Goal: Check status

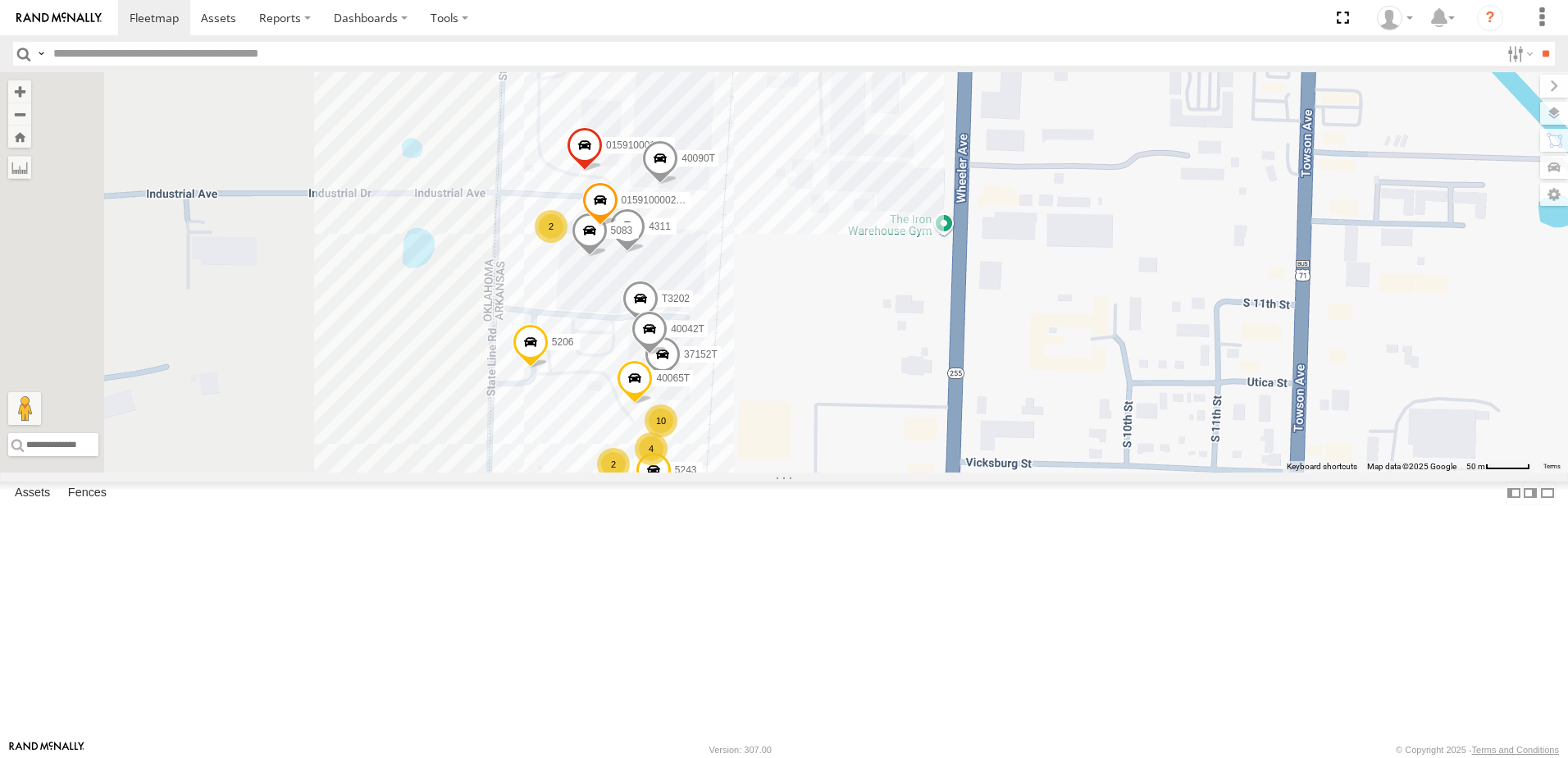
drag, startPoint x: 978, startPoint y: 276, endPoint x: 988, endPoint y: 405, distance: 129.4
click at [988, 405] on div "T1818 5216 40028T 40029T 87121T 5417 5411 37148T 40134T 5381-Sold 7774T 37139T …" at bounding box center [784, 273] width 1568 height 400
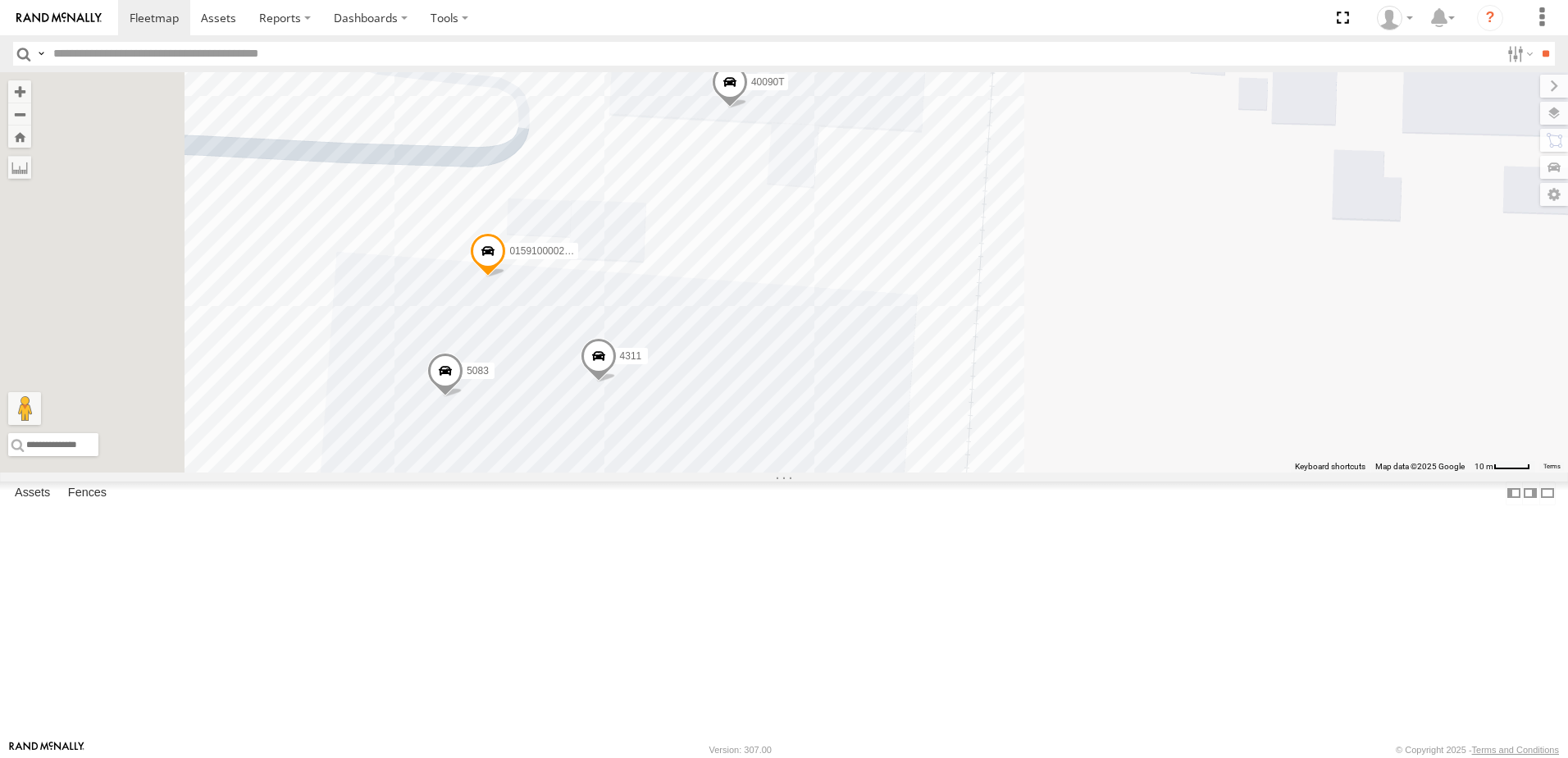
drag, startPoint x: 974, startPoint y: 411, endPoint x: 1151, endPoint y: 489, distance: 193.4
click at [1151, 472] on div "T1818 5216 40028T 40029T 87121T 5417 5411 37148T 40134T 5381-Sold 7774T 37139T …" at bounding box center [784, 273] width 1568 height 400
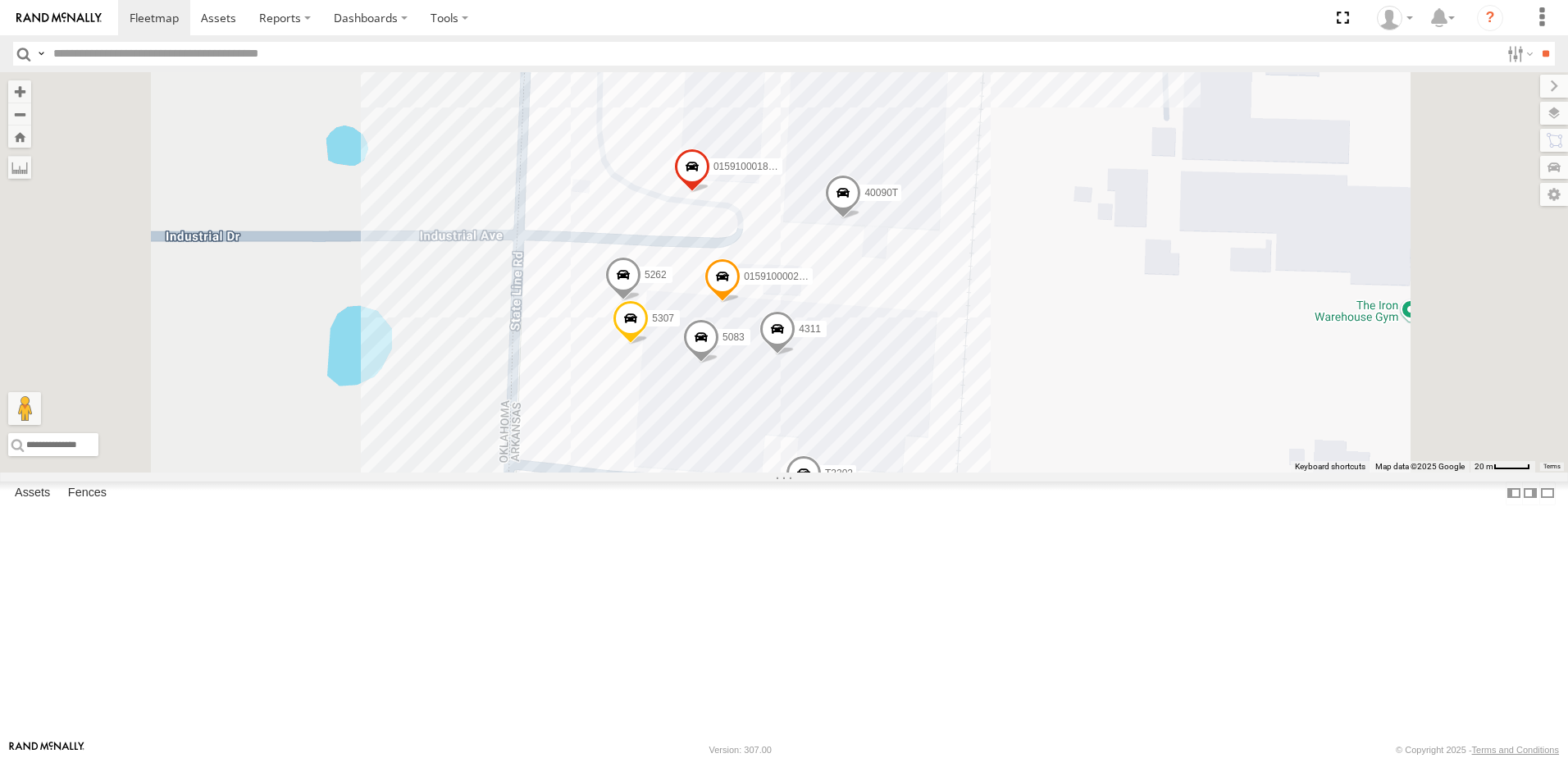
drag, startPoint x: 1232, startPoint y: 529, endPoint x: 1169, endPoint y: 385, distance: 157.2
click at [1174, 400] on div "T1818 5216 40028T 40029T 87121T 5417 5411 37148T 40134T 5381-Sold 7774T 37139T …" at bounding box center [784, 273] width 1568 height 400
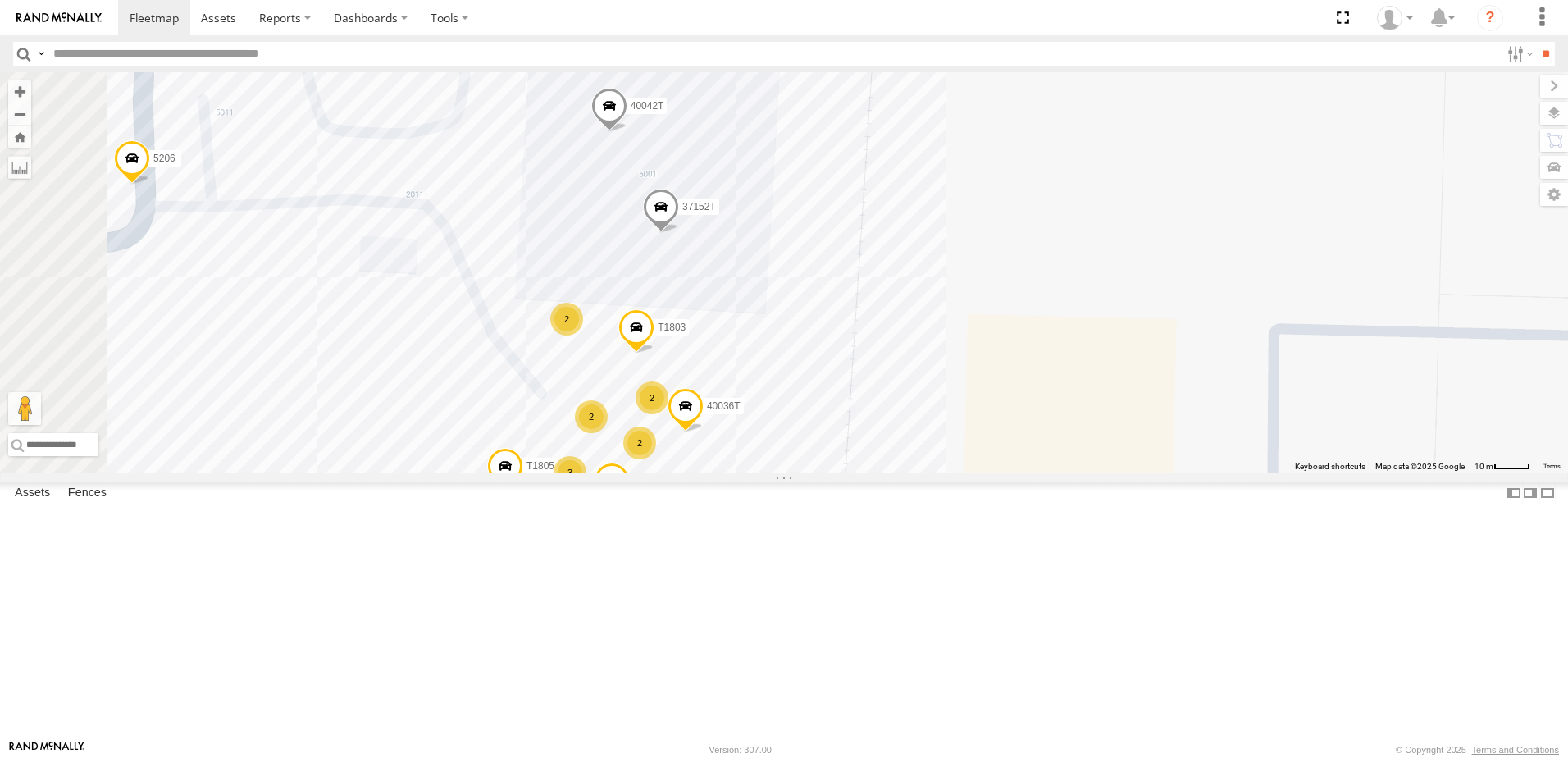
drag, startPoint x: 1105, startPoint y: 574, endPoint x: 1132, endPoint y: 421, distance: 155.4
click at [1131, 422] on div "T1818 5216 40028T 40029T 87121T 5417 5411 37148T 40134T 5381-Sold 7774T 37139T …" at bounding box center [784, 273] width 1568 height 400
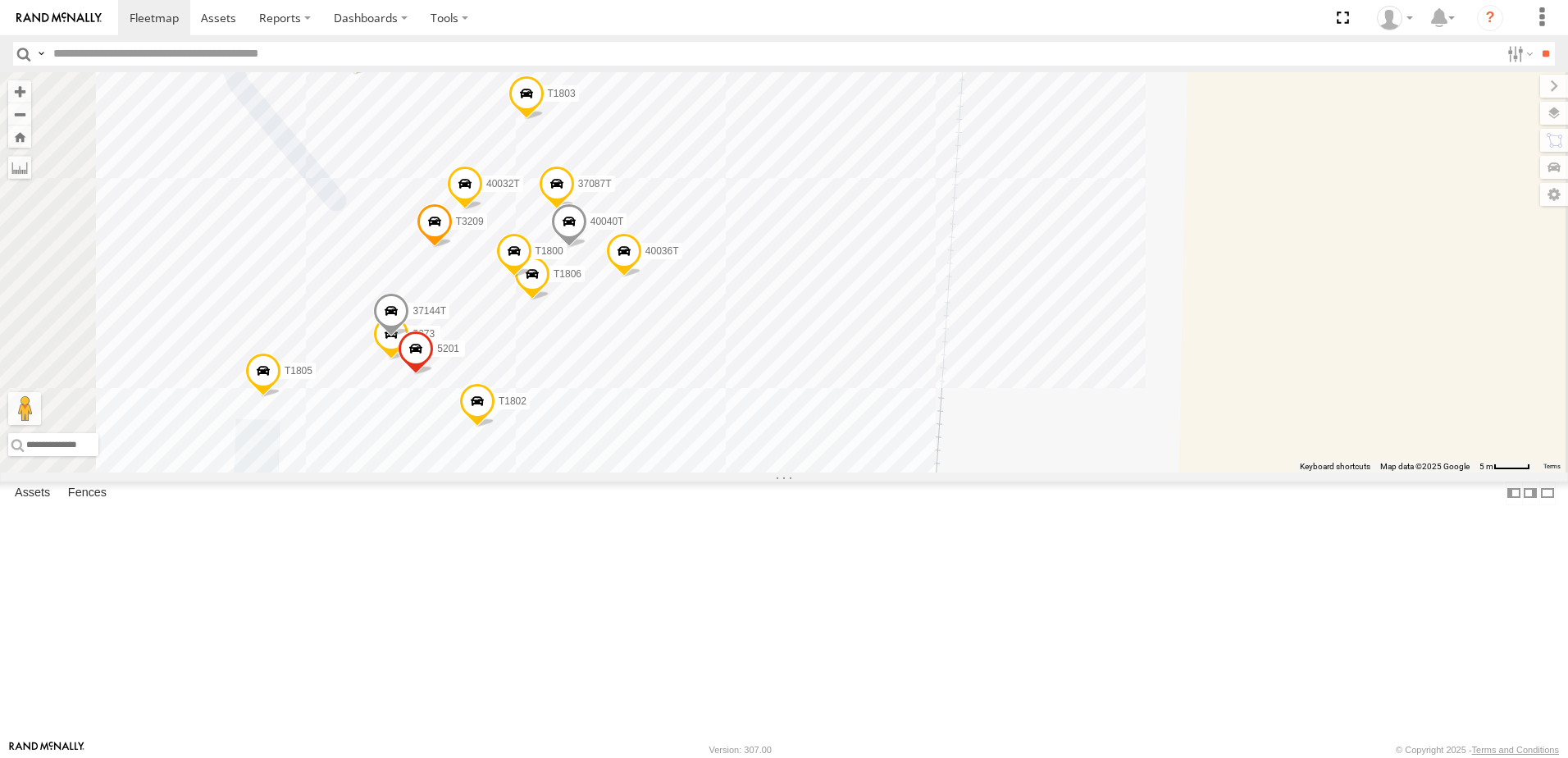
drag, startPoint x: 887, startPoint y: 521, endPoint x: 963, endPoint y: 478, distance: 87.3
click at [962, 472] on div "T1818 5216 40028T 40029T 87121T 5417 5411 37148T 40134T 5381-Sold 7774T 37139T …" at bounding box center [784, 273] width 1568 height 400
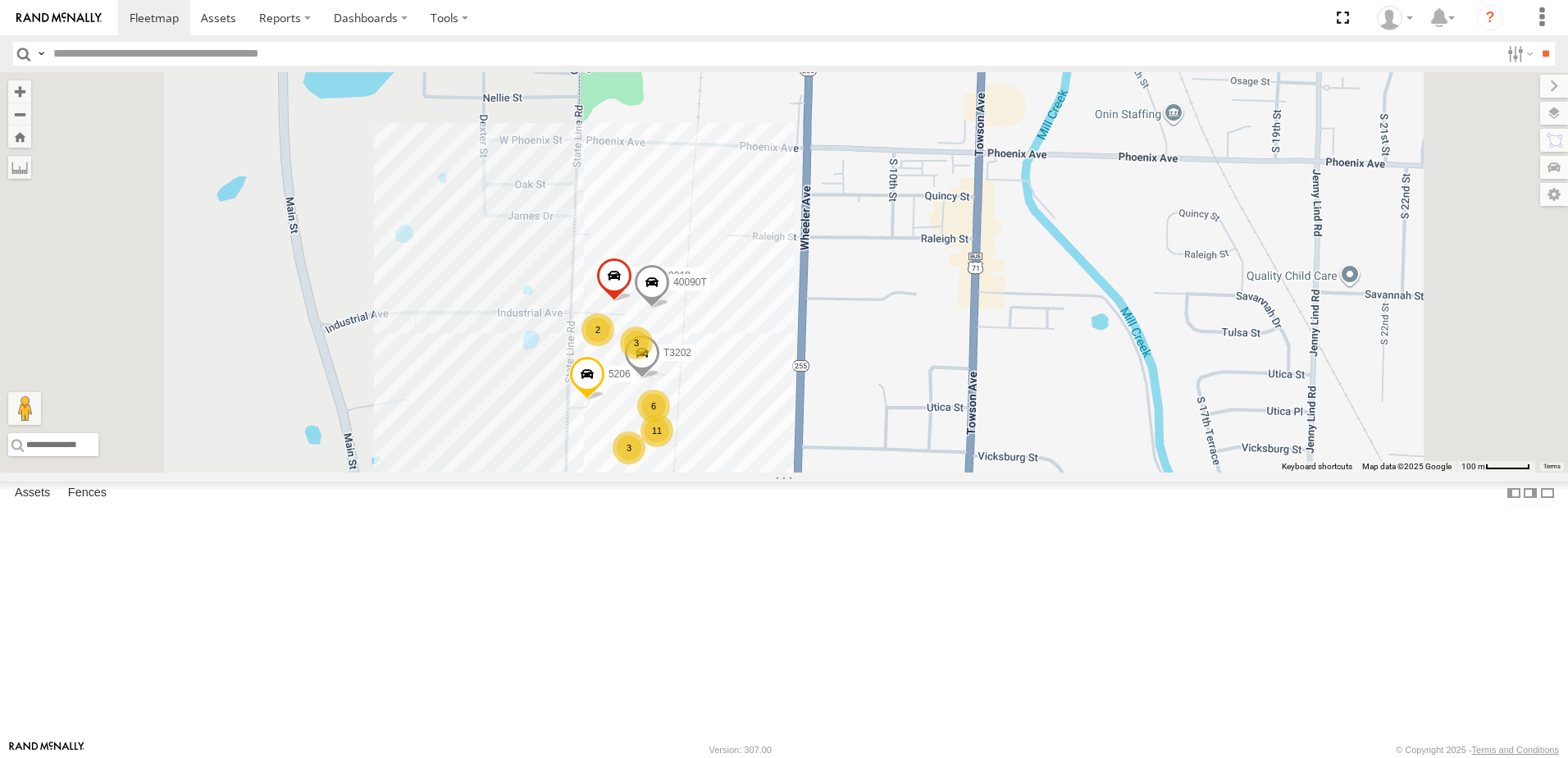
drag, startPoint x: 646, startPoint y: 463, endPoint x: 719, endPoint y: 564, distance: 124.6
click at [719, 472] on div "015910001881005 5206 40090T T3202 6 11 2 3 3" at bounding box center [784, 273] width 1568 height 400
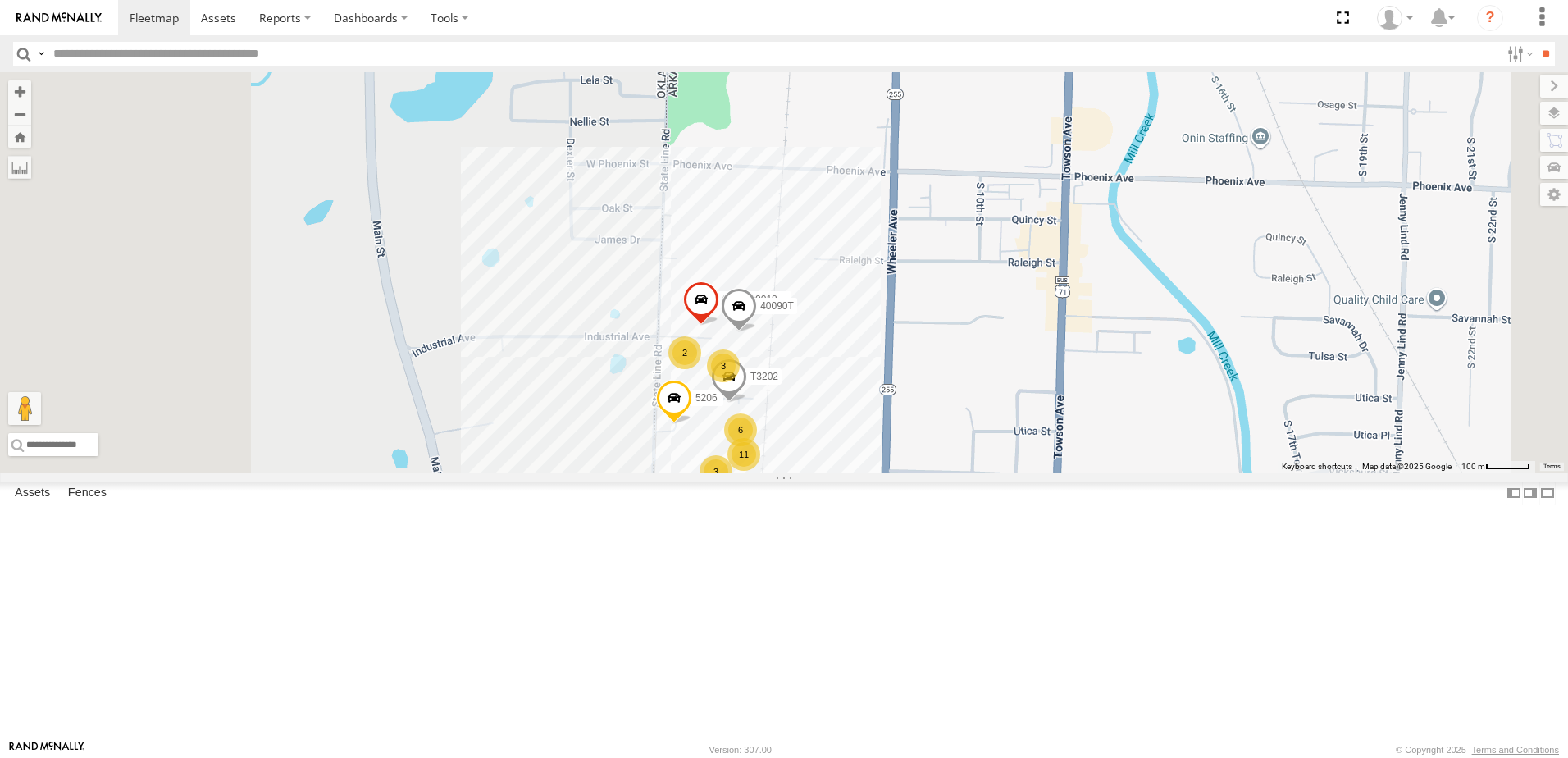
drag, startPoint x: 630, startPoint y: 530, endPoint x: 726, endPoint y: 528, distance: 96.0
click at [726, 472] on div "015910001881005 5206 40090T T3202 6 11 2 3 3" at bounding box center [784, 273] width 1568 height 400
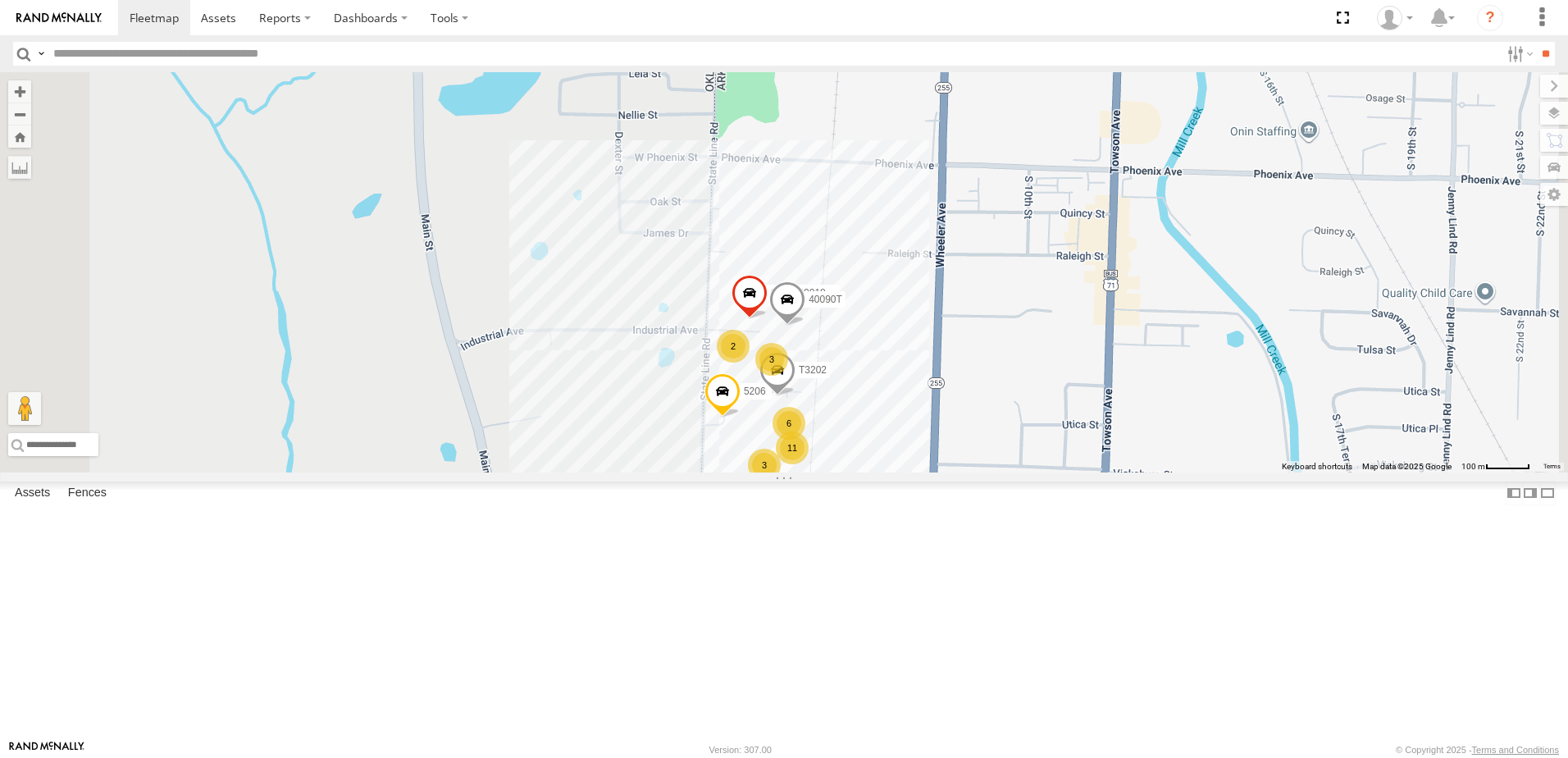
drag, startPoint x: 786, startPoint y: 554, endPoint x: 845, endPoint y: 537, distance: 61.4
click at [845, 472] on div "015910001881005 5206 40090T T3202 6 11 2 3 3" at bounding box center [784, 273] width 1568 height 400
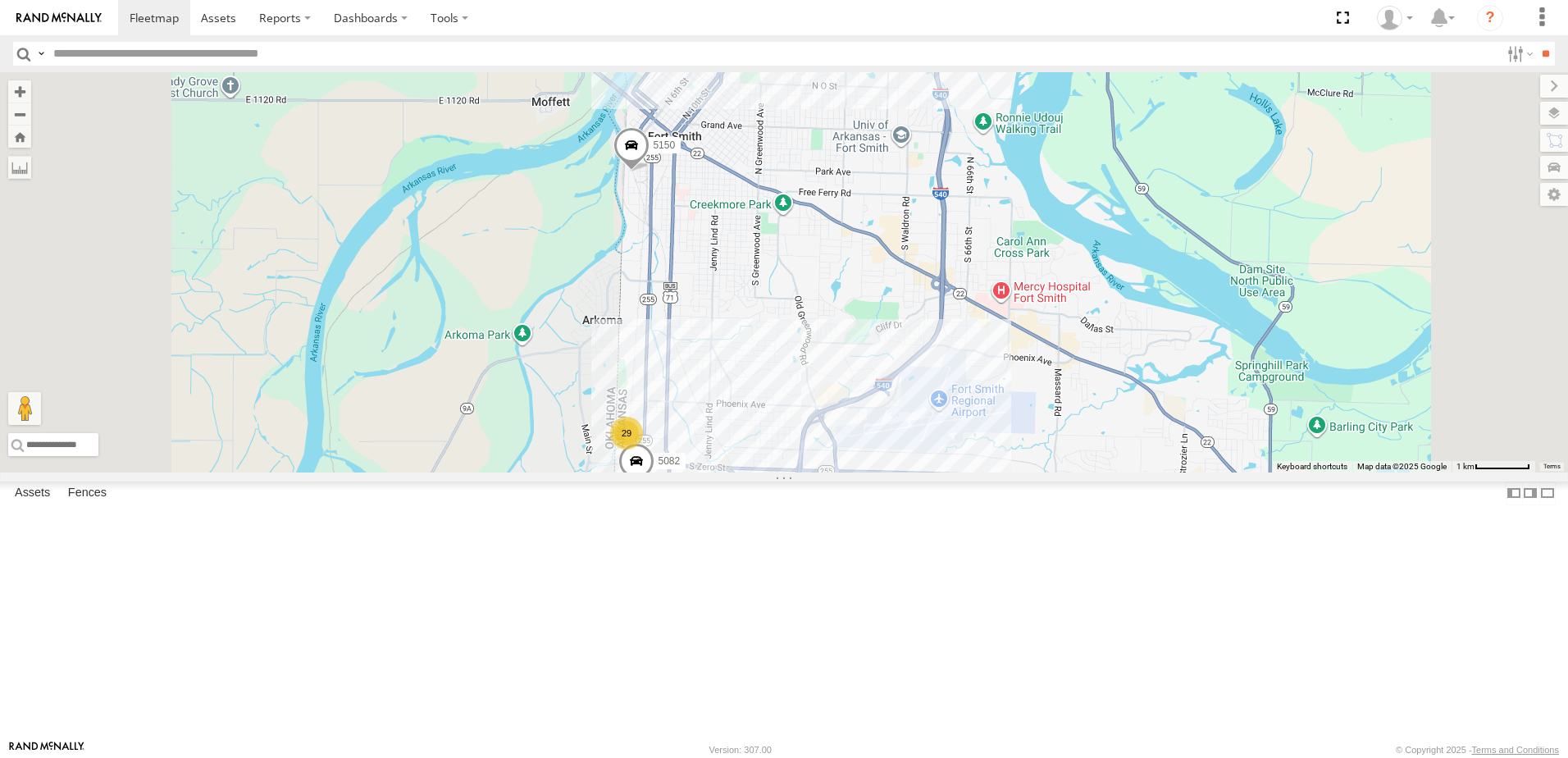
drag, startPoint x: 586, startPoint y: 548, endPoint x: 699, endPoint y: 547, distance: 113.0
click at [699, 472] on div "5082 29 5150" at bounding box center [784, 273] width 1568 height 400
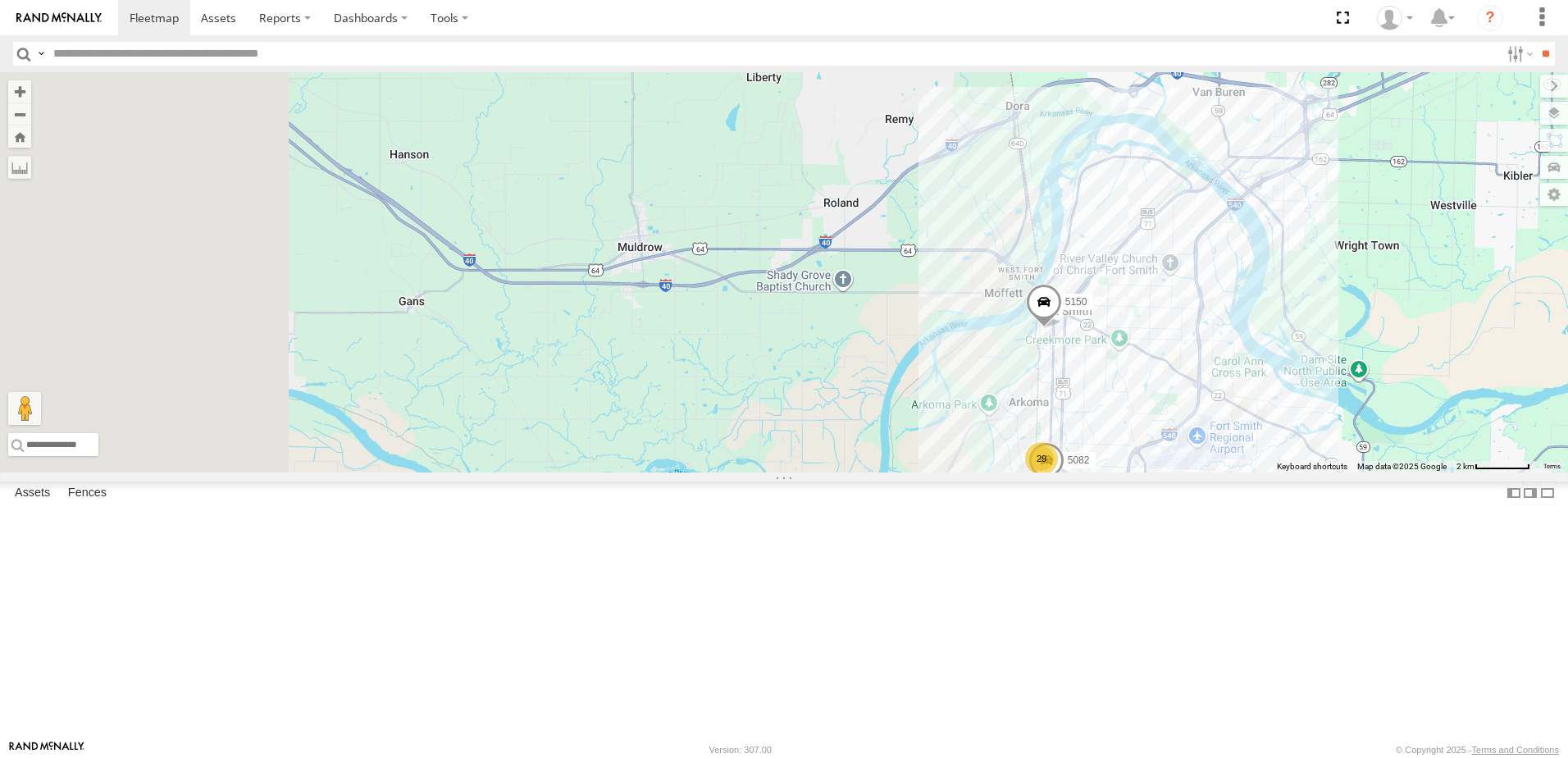
drag, startPoint x: 605, startPoint y: 488, endPoint x: 983, endPoint y: 524, distance: 379.7
click at [982, 472] on div "5082 5150 29 2" at bounding box center [784, 273] width 1568 height 400
